Goal: Find specific page/section: Find specific page/section

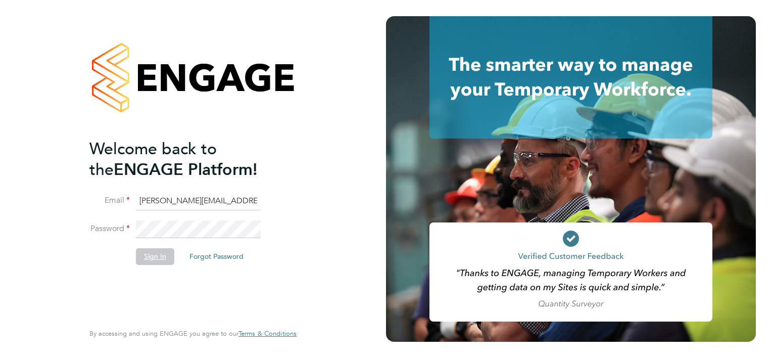
click at [148, 255] on button "Sign In" at bounding box center [155, 256] width 38 height 16
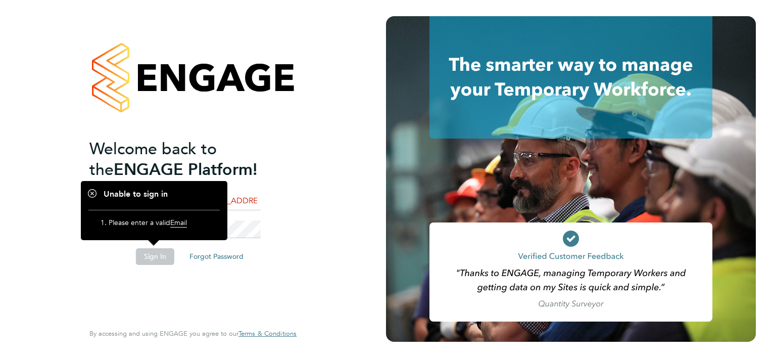
click at [150, 267] on li "Sign In Forgot Password" at bounding box center [187, 261] width 197 height 26
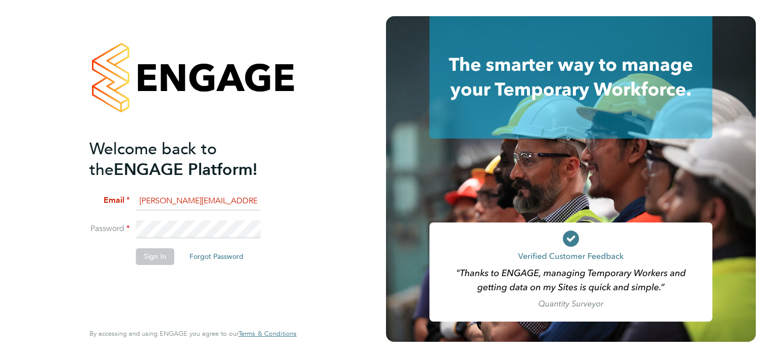
click at [206, 199] on input "colin.smith@click-cms.co.uk" at bounding box center [198, 201] width 125 height 18
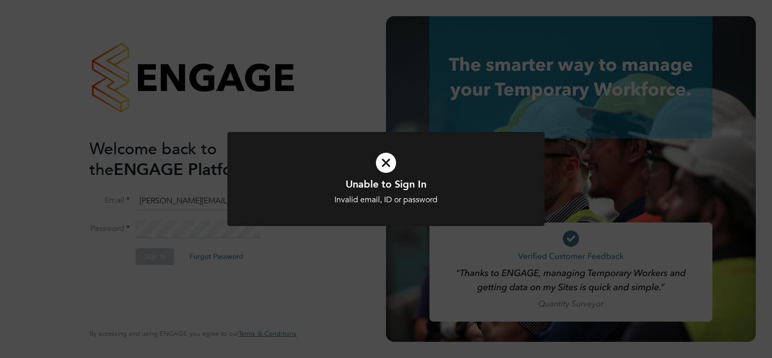
click at [264, 233] on div "Unable to Sign In Invalid email, ID or password Cancel Okay" at bounding box center [385, 185] width 317 height 107
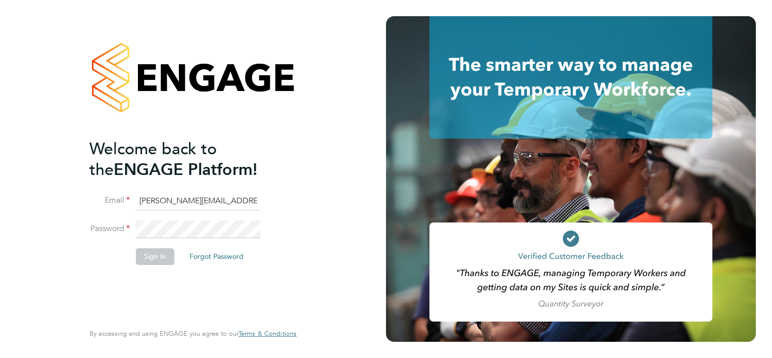
click at [206, 203] on input "colin.smith@click-ems.co.uk" at bounding box center [198, 201] width 125 height 18
type input "colin.smith@click-cms.co.uk"
click at [148, 260] on button "Sign In" at bounding box center [155, 256] width 38 height 16
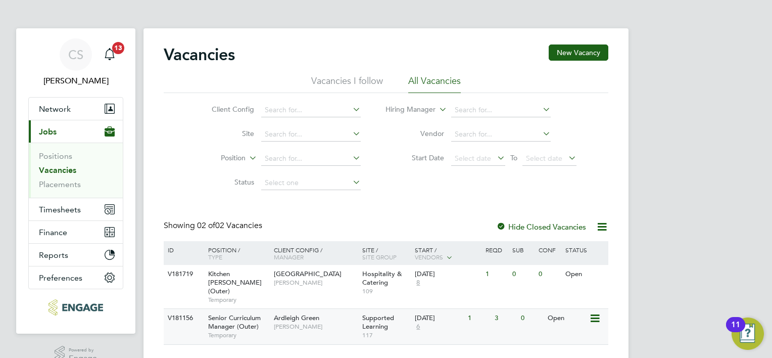
click at [239, 313] on span "Senior Curriculum Manager (Outer)" at bounding box center [234, 321] width 53 height 17
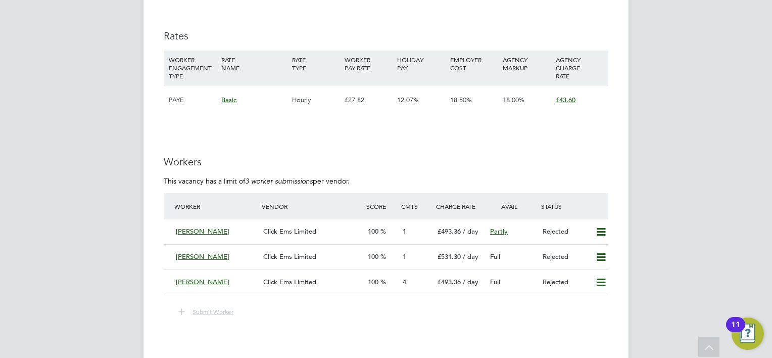
scroll to position [1365, 0]
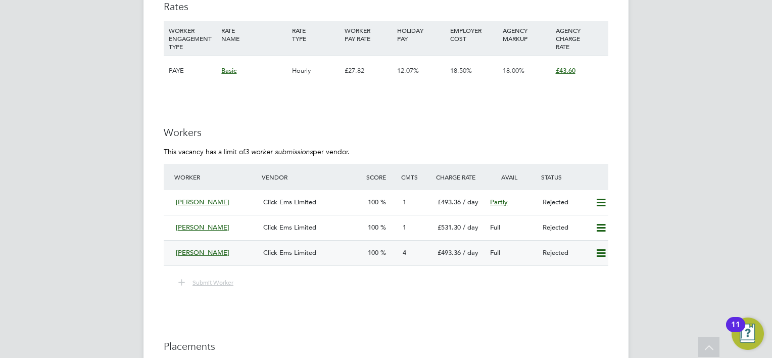
click at [546, 245] on div "Rejected" at bounding box center [565, 253] width 53 height 17
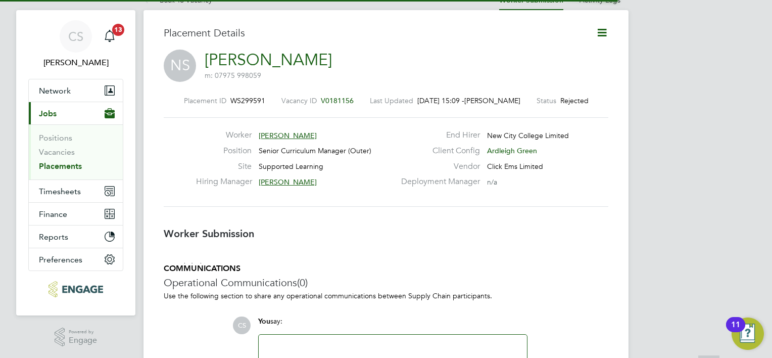
scroll to position [5, 5]
